Goal: Information Seeking & Learning: Find specific page/section

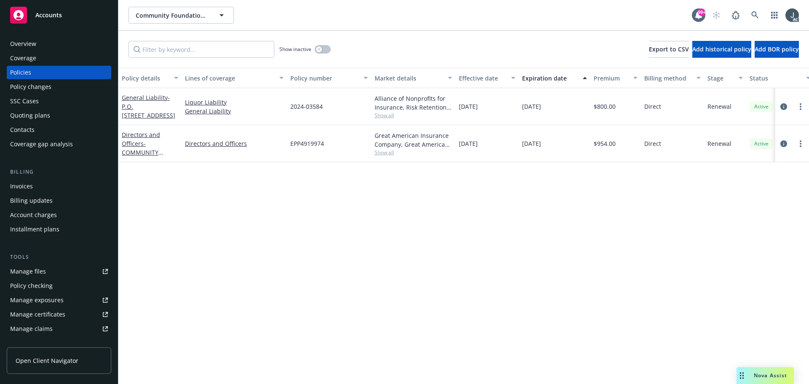
click at [40, 43] on div "Overview" at bounding box center [59, 43] width 98 height 13
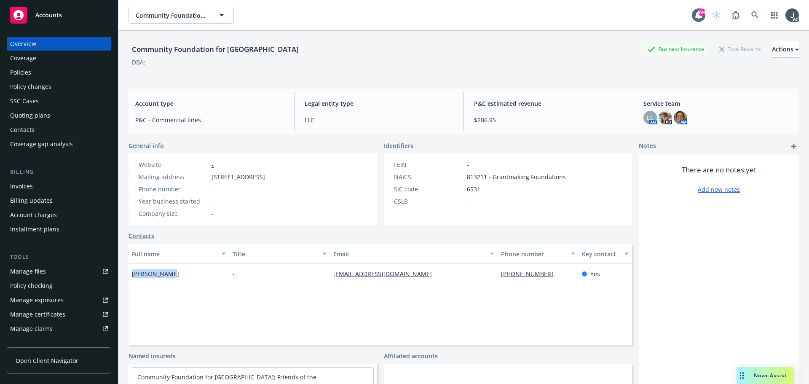
drag, startPoint x: 168, startPoint y: 271, endPoint x: 131, endPoint y: 275, distance: 37.4
click at [131, 275] on div "Aprylle Beck" at bounding box center [179, 274] width 101 height 20
copy span "Aprylle Beck"
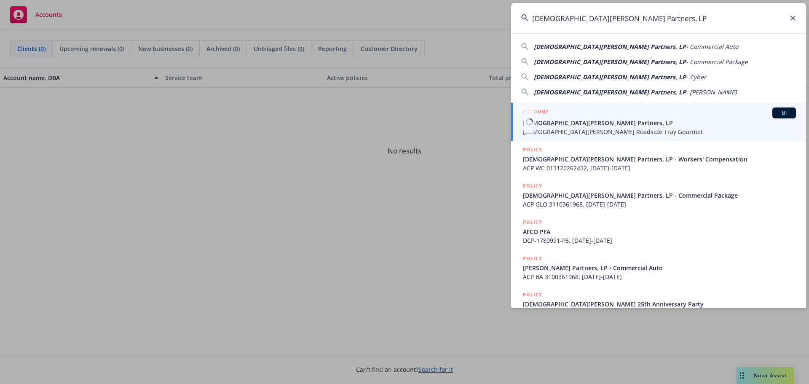
type input "[DEMOGRAPHIC_DATA][PERSON_NAME] Partners, LP"
click at [591, 117] on div "ACCOUNT BI" at bounding box center [659, 112] width 273 height 11
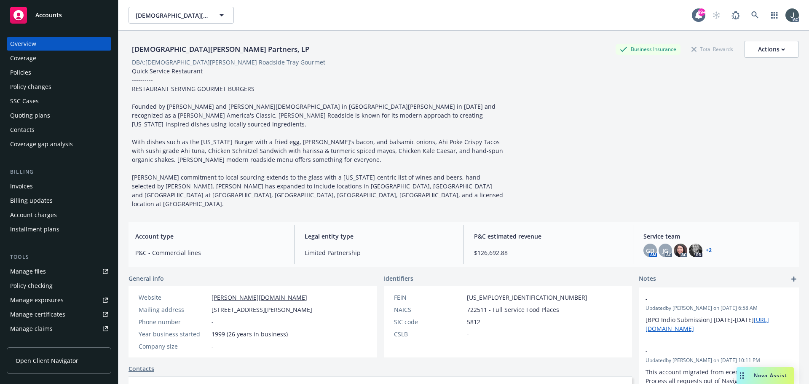
click at [26, 72] on div "Policies" at bounding box center [20, 72] width 21 height 13
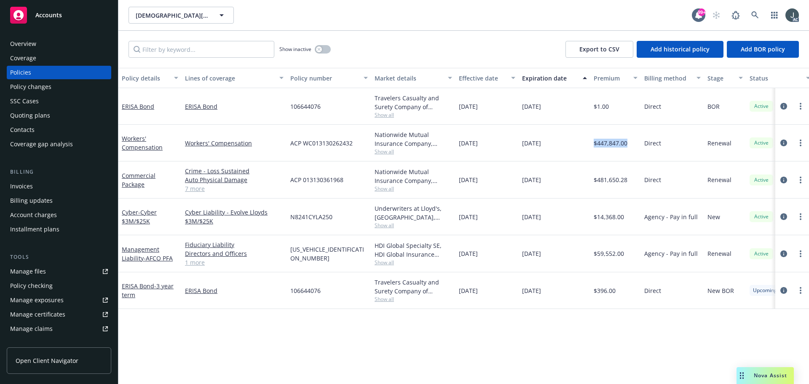
drag, startPoint x: 594, startPoint y: 142, endPoint x: 629, endPoint y: 145, distance: 34.7
click at [629, 145] on div "$447,847.00" at bounding box center [616, 143] width 51 height 37
click at [784, 140] on icon "circleInformation" at bounding box center [784, 143] width 7 height 7
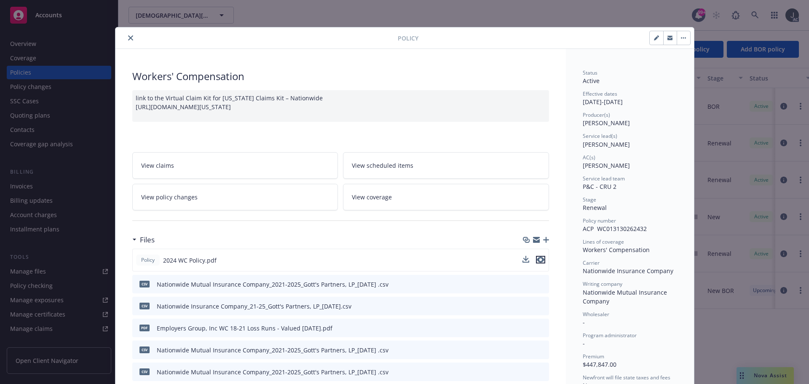
click at [539, 258] on icon "preview file" at bounding box center [541, 260] width 8 height 6
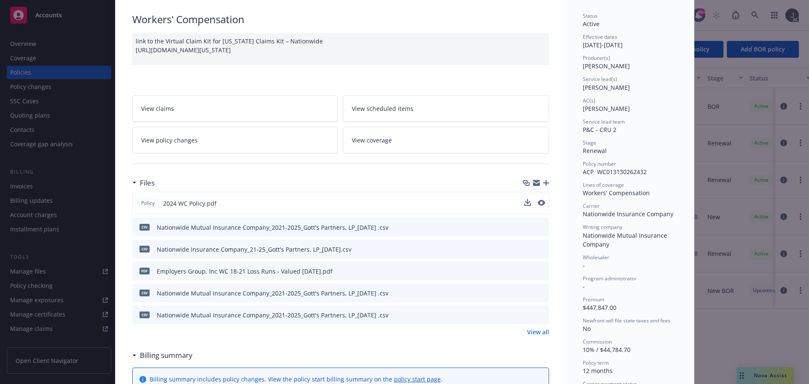
scroll to position [126, 0]
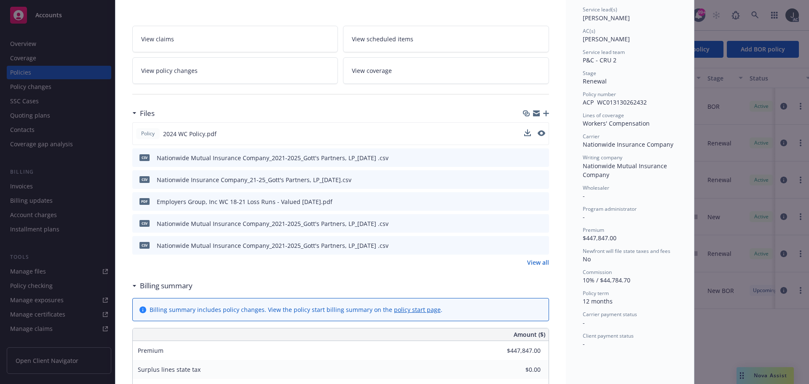
click at [533, 263] on link "View all" at bounding box center [538, 262] width 22 height 9
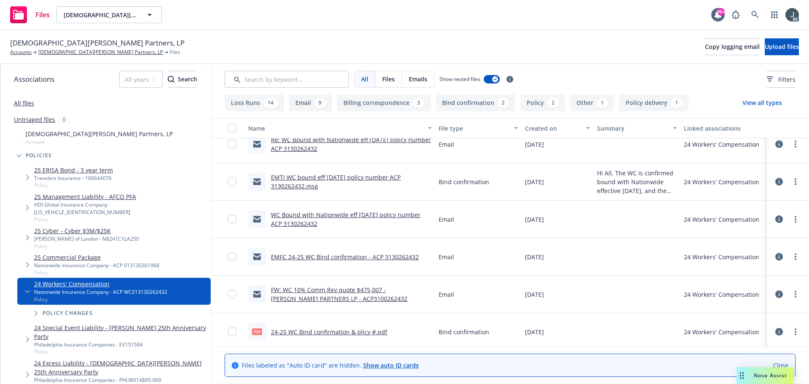
scroll to position [982, 0]
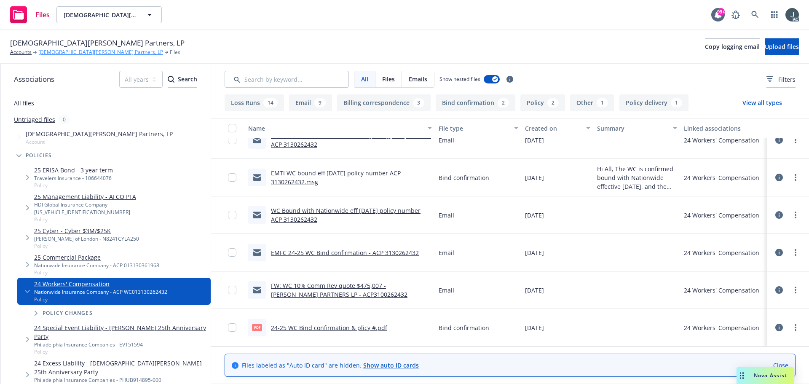
click at [72, 50] on link "Gott's Partners, LP" at bounding box center [100, 52] width 125 height 8
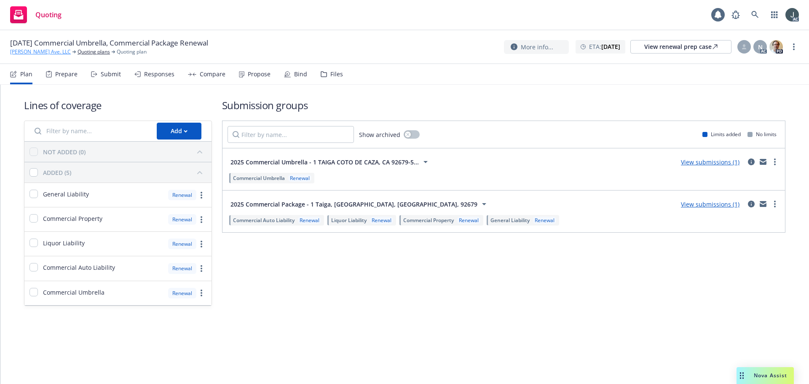
click at [37, 52] on link "[PERSON_NAME] Ave. LLC" at bounding box center [40, 52] width 61 height 8
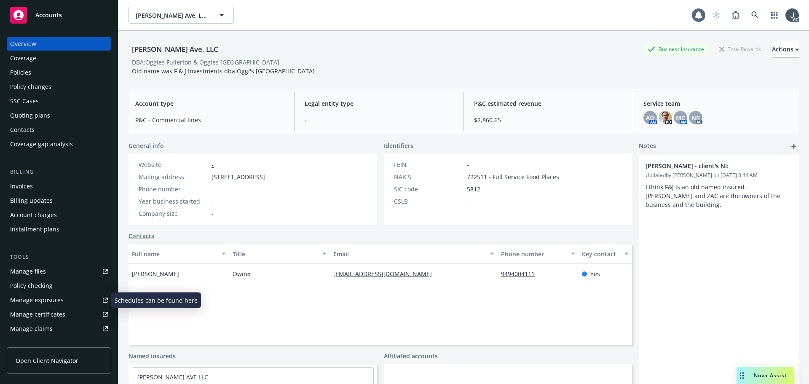
click at [45, 300] on div "Manage exposures" at bounding box center [37, 299] width 54 height 13
click at [25, 71] on div "Policies" at bounding box center [20, 72] width 21 height 13
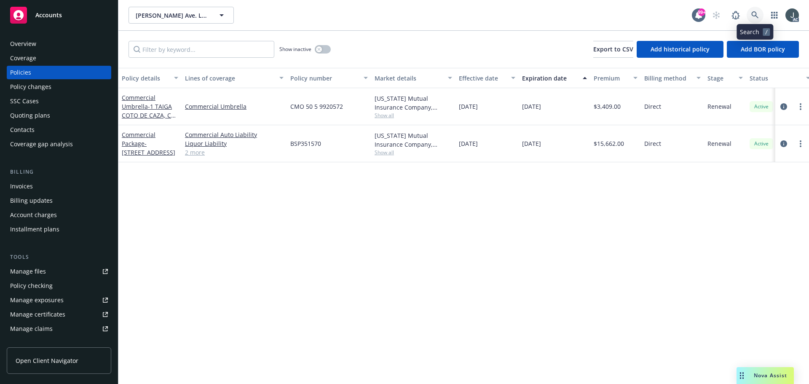
click at [750, 14] on link at bounding box center [755, 15] width 17 height 17
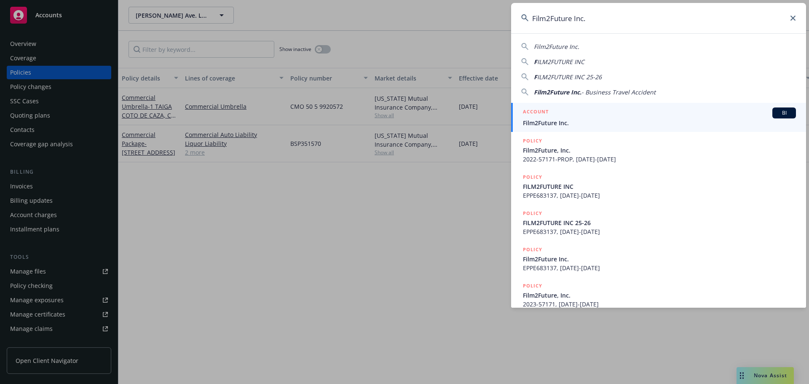
type input "Film2Future Inc."
click at [585, 115] on div "ACCOUNT BI" at bounding box center [659, 112] width 273 height 11
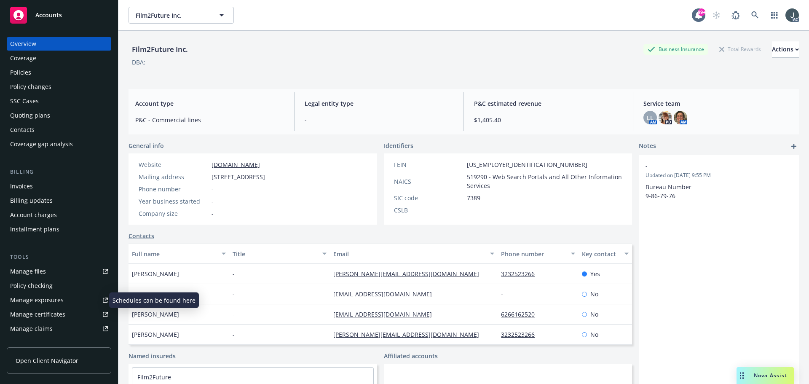
click at [54, 303] on div "Manage exposures" at bounding box center [37, 299] width 54 height 13
click at [24, 74] on div "Policies" at bounding box center [20, 72] width 21 height 13
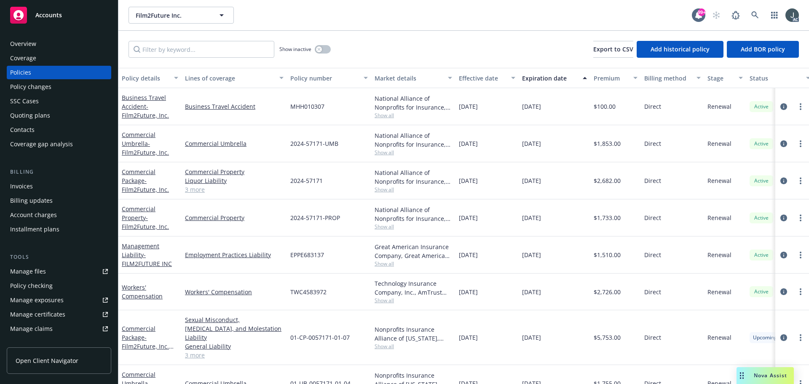
click at [199, 191] on link "3 more" at bounding box center [234, 189] width 99 height 9
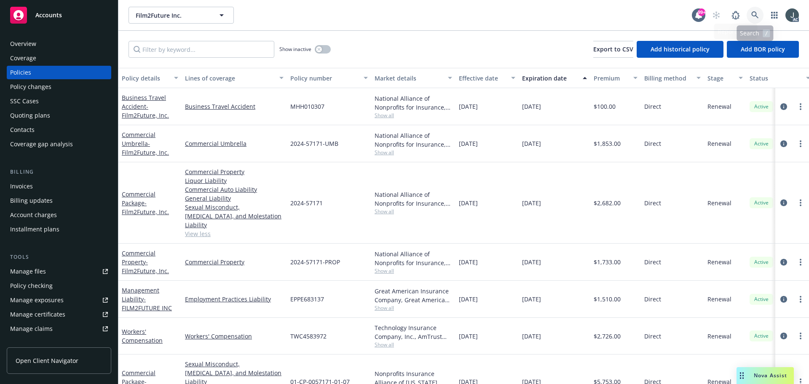
click at [755, 16] on icon at bounding box center [755, 14] width 7 height 7
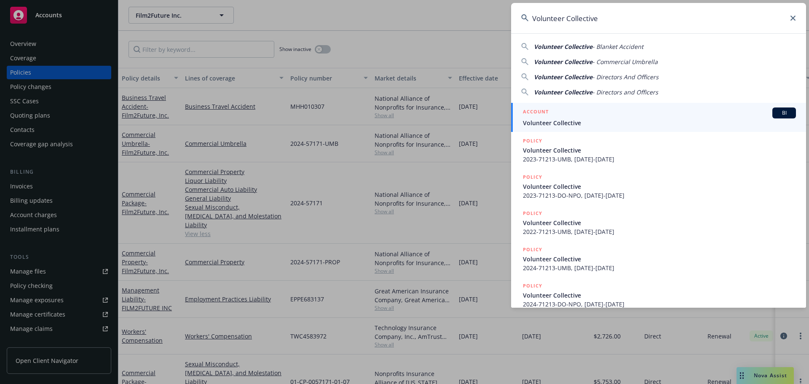
type input "Volunteer Collective"
click at [586, 116] on div "ACCOUNT BI" at bounding box center [659, 112] width 273 height 11
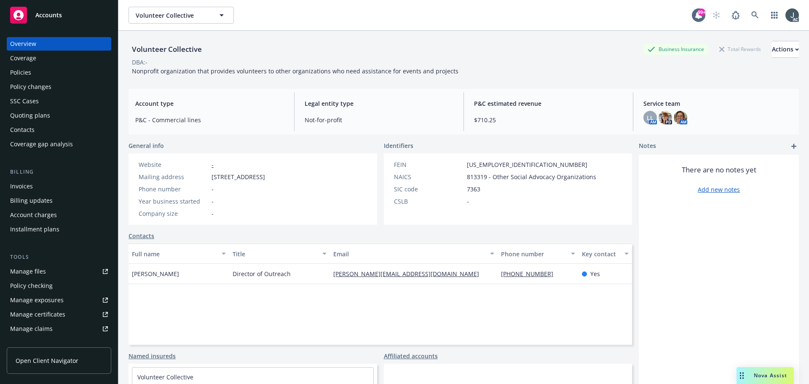
click at [46, 296] on div "Manage exposures" at bounding box center [37, 299] width 54 height 13
click at [27, 68] on div "Policies" at bounding box center [20, 72] width 21 height 13
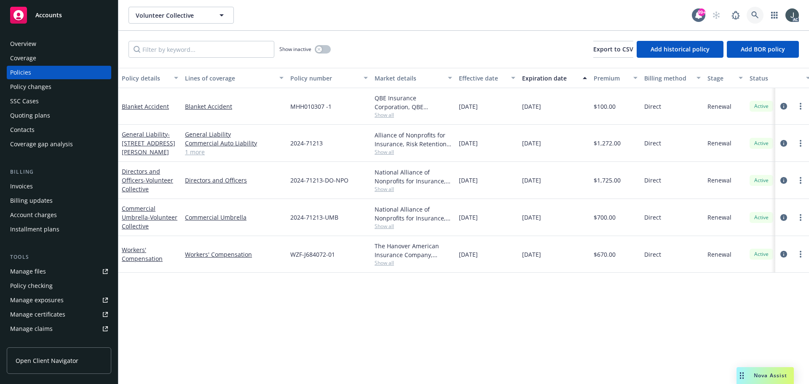
click at [752, 13] on icon at bounding box center [755, 14] width 7 height 7
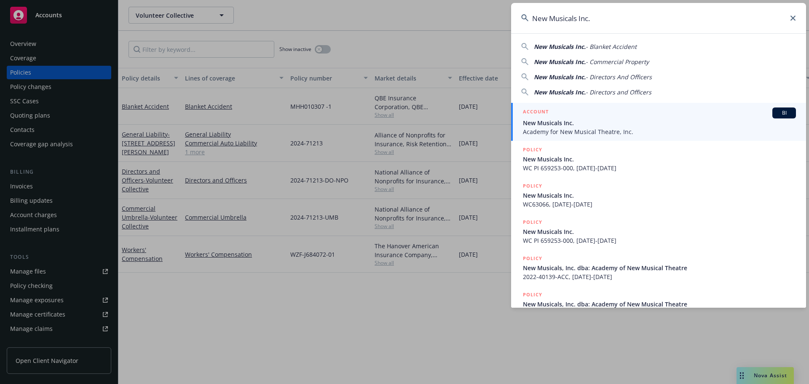
type input "New Musicals Inc."
click at [629, 115] on div "ACCOUNT BI" at bounding box center [659, 112] width 273 height 11
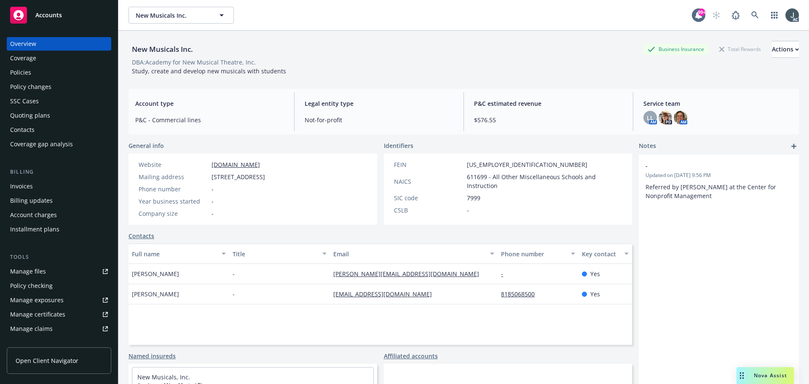
click at [27, 71] on div "Policies" at bounding box center [20, 72] width 21 height 13
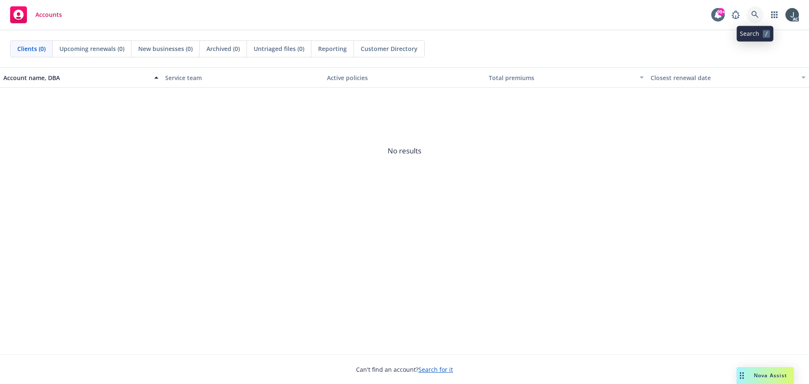
click at [752, 14] on icon at bounding box center [756, 15] width 8 height 8
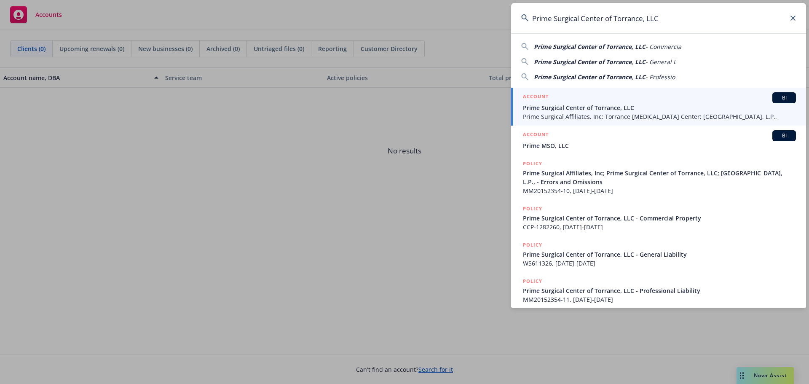
type input "Prime Surgical Center of Torrance, LLC"
click at [636, 98] on div "ACCOUNT BI" at bounding box center [659, 97] width 273 height 11
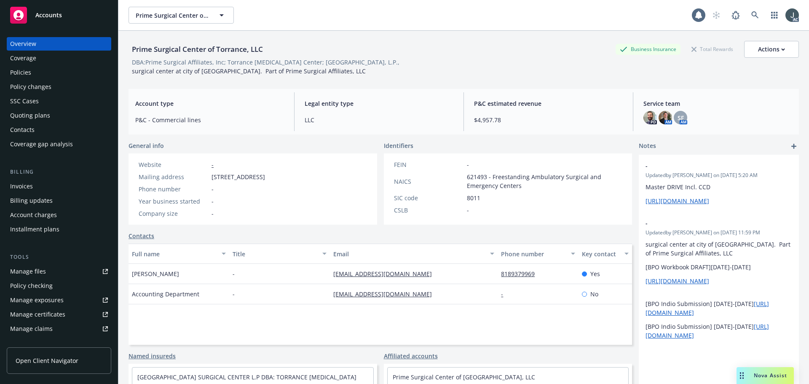
click at [19, 74] on div "Policies" at bounding box center [20, 72] width 21 height 13
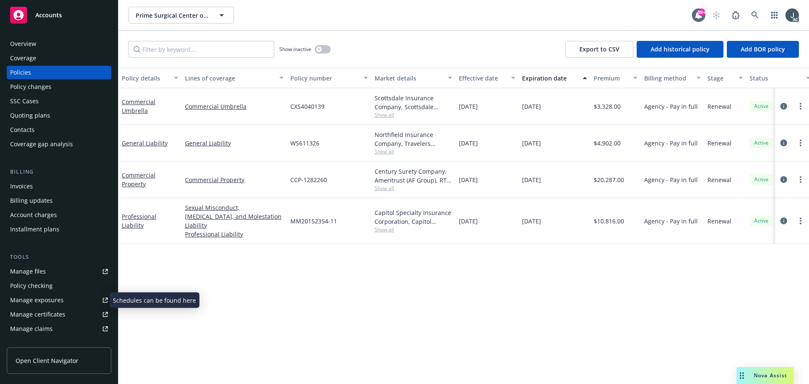
click at [40, 296] on div "Manage exposures" at bounding box center [37, 299] width 54 height 13
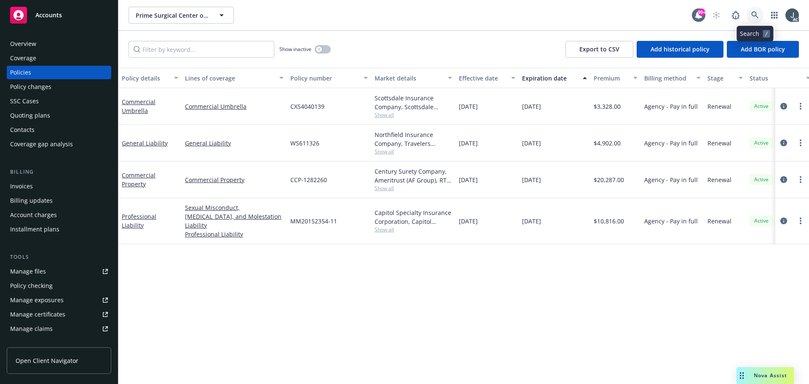
click at [758, 15] on icon at bounding box center [756, 15] width 8 height 8
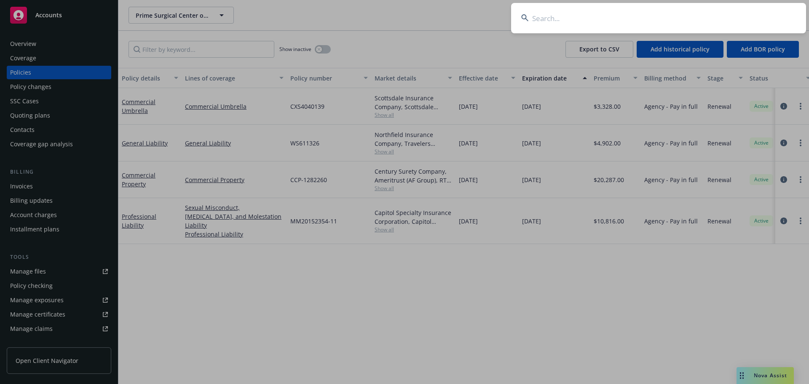
type input "M F Place, Inc."
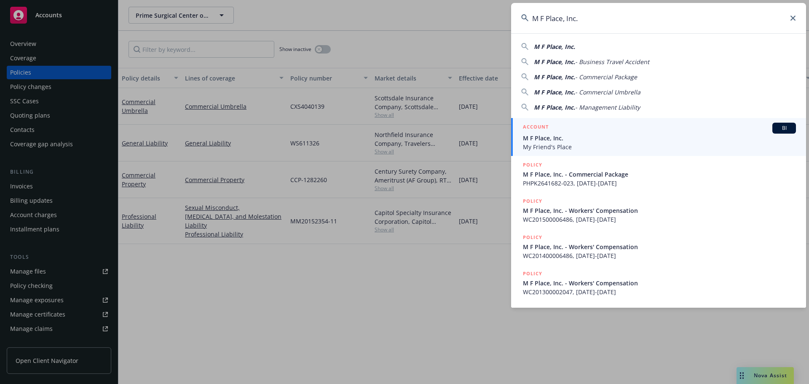
click at [577, 121] on link "ACCOUNT BI M F Place, Inc. My Friend's Place" at bounding box center [658, 137] width 295 height 38
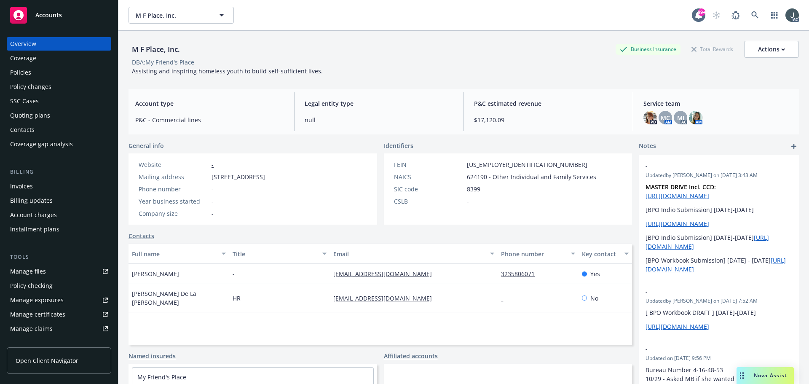
click at [20, 71] on div "Policies" at bounding box center [20, 72] width 21 height 13
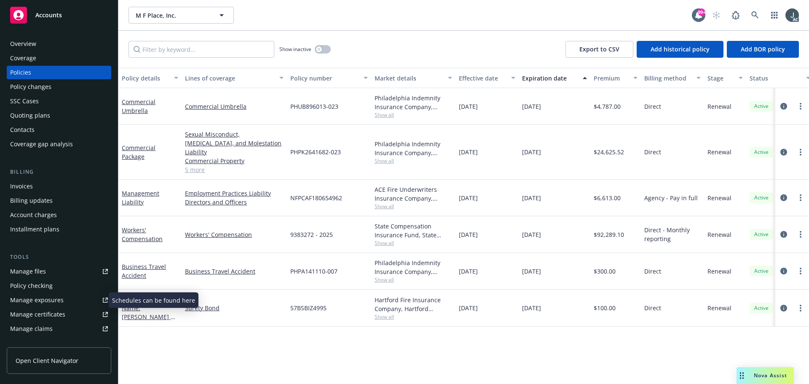
click at [44, 297] on div "Manage exposures" at bounding box center [37, 299] width 54 height 13
click at [755, 15] on icon at bounding box center [756, 15] width 8 height 8
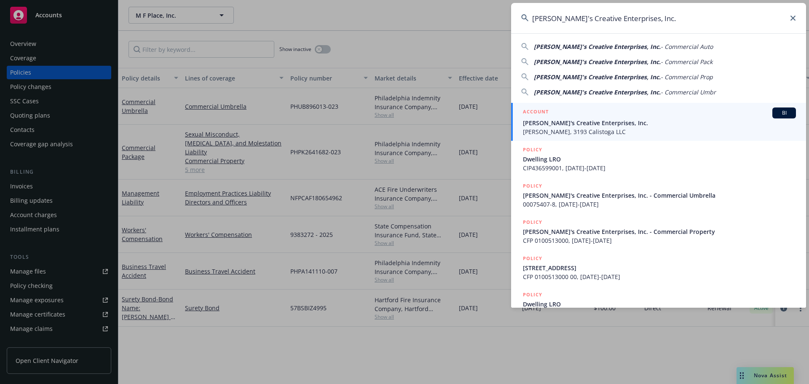
type input "[PERSON_NAME]'s Creative Enterprises, Inc."
click at [567, 119] on span "[PERSON_NAME]'s Creative Enterprises, Inc." at bounding box center [659, 122] width 273 height 9
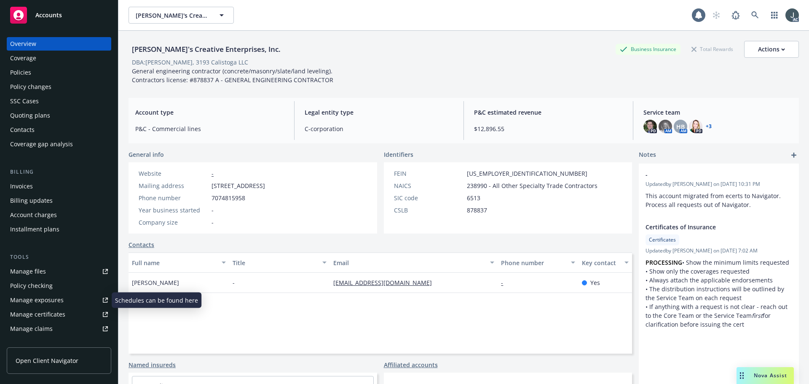
click at [40, 298] on div "Manage exposures" at bounding box center [37, 299] width 54 height 13
click at [36, 71] on div "Policies" at bounding box center [59, 72] width 98 height 13
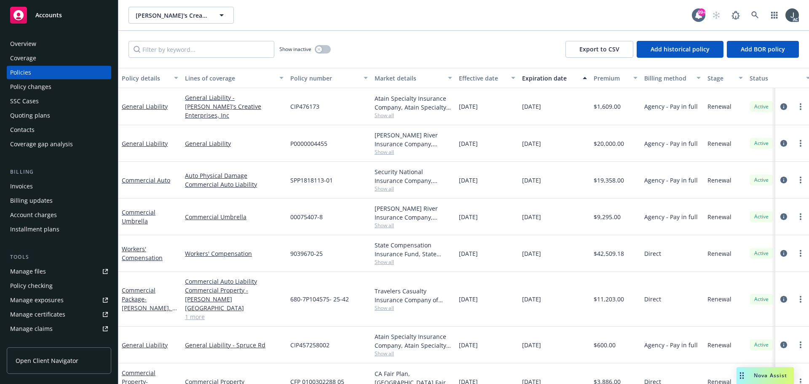
click at [42, 46] on div "Overview" at bounding box center [59, 43] width 98 height 13
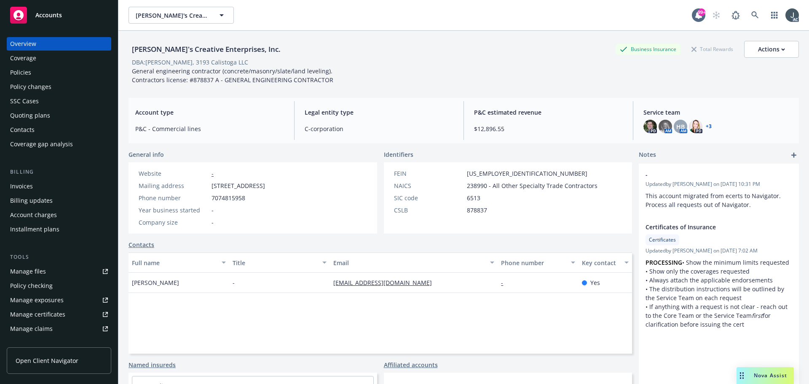
click at [328, 302] on div "Full name Title Email Phone number Key contact Hunter Cunningham - hunter.dce@g…" at bounding box center [381, 302] width 504 height 101
click at [242, 114] on span "Account type" at bounding box center [209, 112] width 149 height 9
click at [35, 78] on div "Policies" at bounding box center [59, 72] width 98 height 13
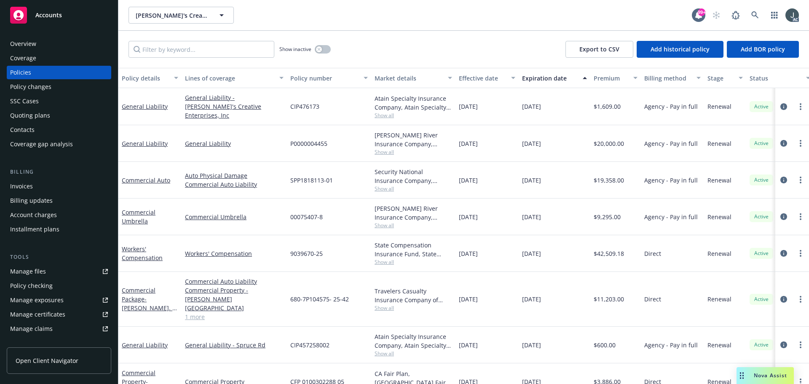
click at [33, 43] on div "Overview" at bounding box center [23, 43] width 26 height 13
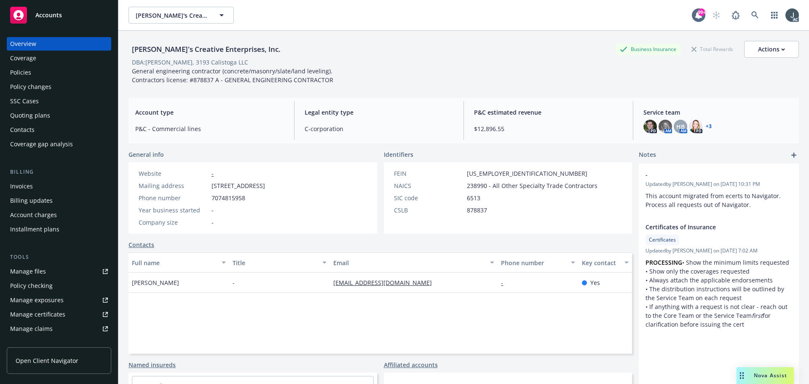
click at [27, 75] on div "Policies" at bounding box center [20, 72] width 21 height 13
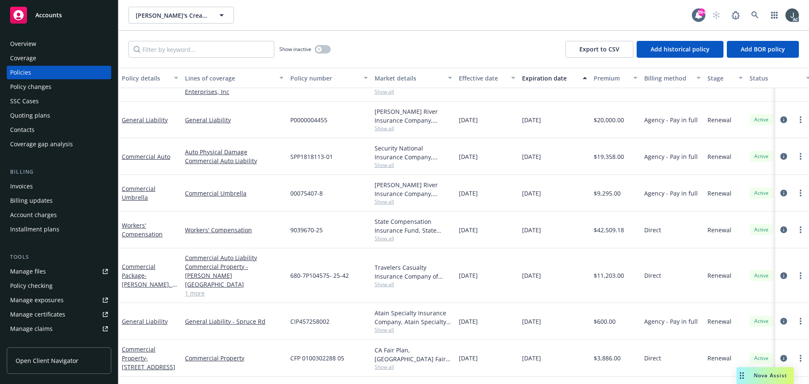
scroll to position [84, 0]
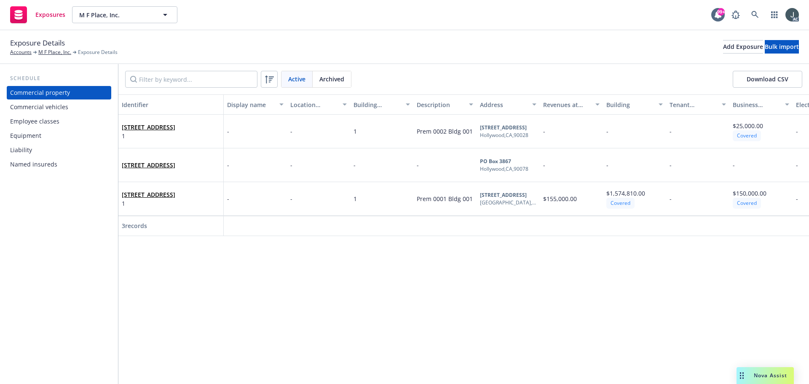
click at [65, 110] on div "Commercial vehicles" at bounding box center [39, 106] width 58 height 13
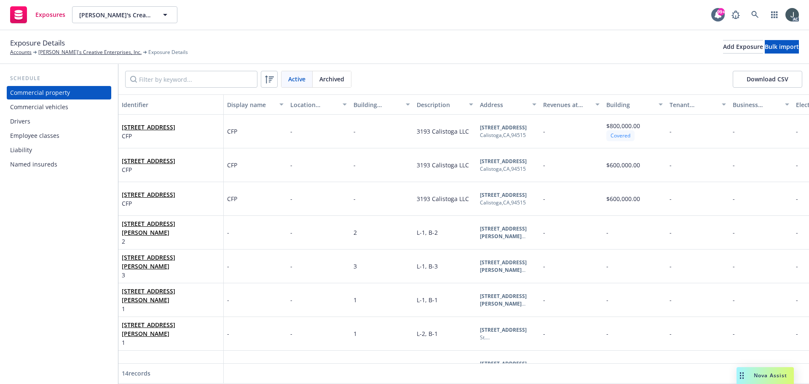
click at [22, 122] on div "Drivers" at bounding box center [20, 121] width 20 height 13
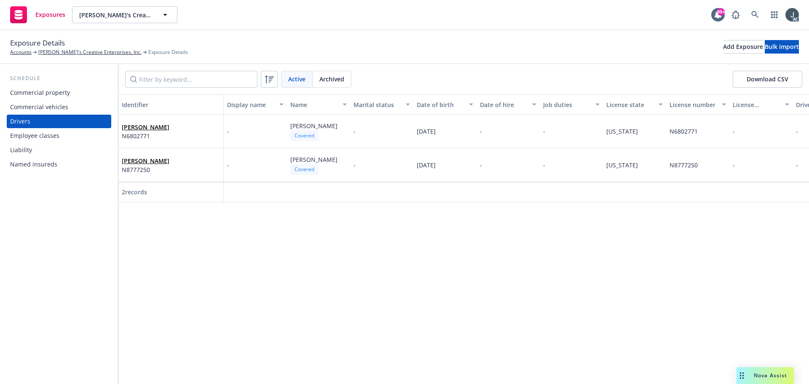
click at [39, 108] on div "Commercial vehicles" at bounding box center [39, 106] width 58 height 13
